Goal: Check status

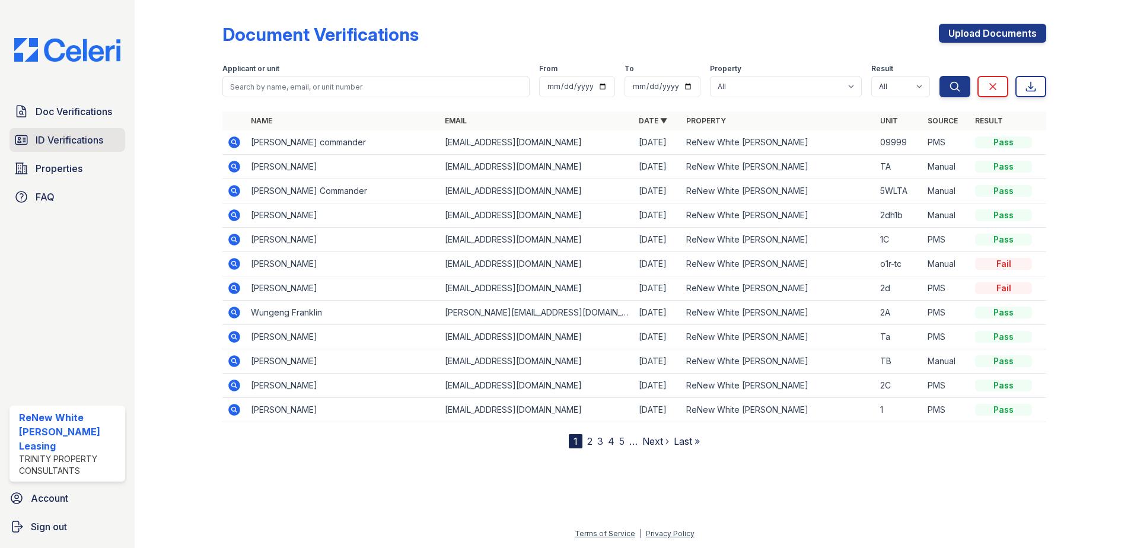
click at [81, 142] on span "ID Verifications" at bounding box center [70, 140] width 68 height 14
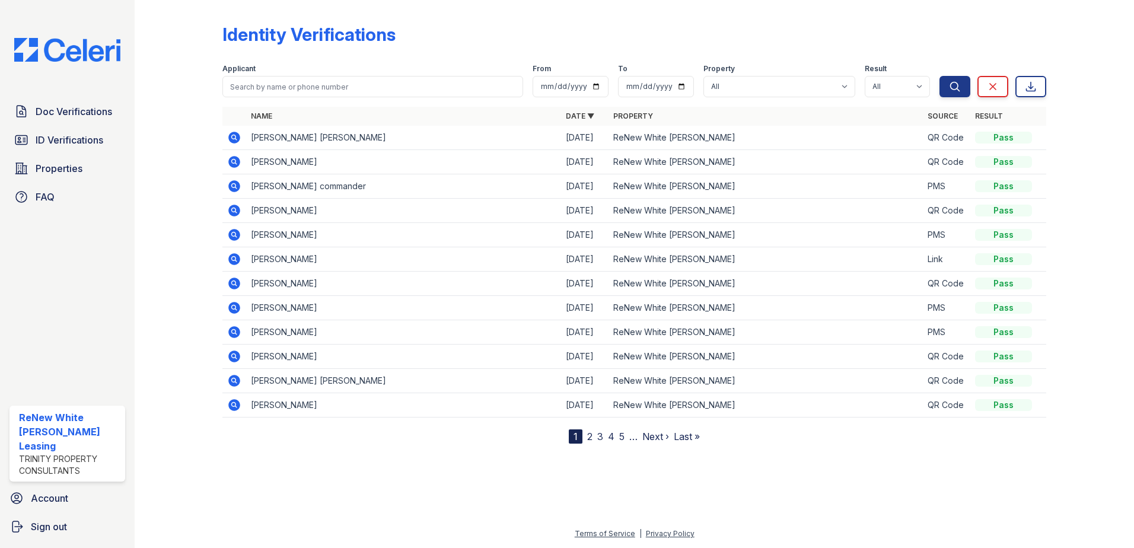
click at [233, 181] on icon at bounding box center [234, 186] width 12 height 12
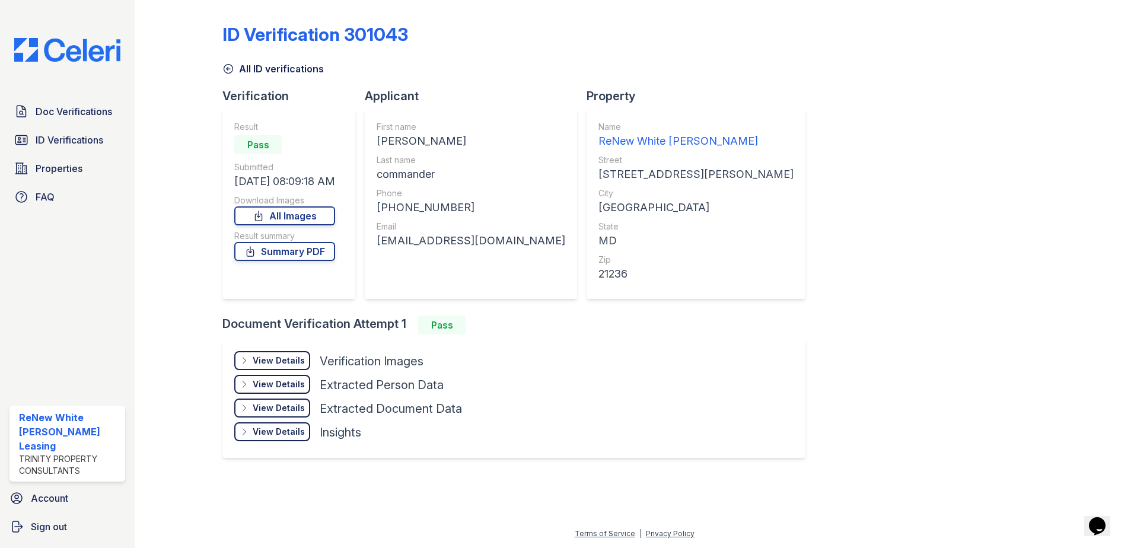
click at [303, 362] on div "View Details" at bounding box center [279, 361] width 52 height 12
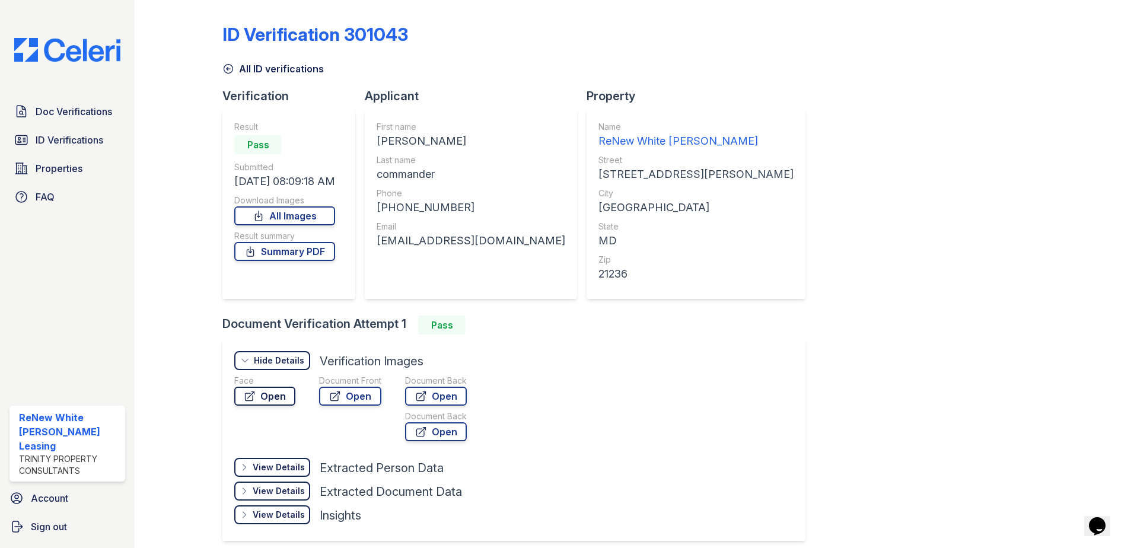
click at [273, 395] on link "Open" at bounding box center [264, 396] width 61 height 19
